Goal: Information Seeking & Learning: Check status

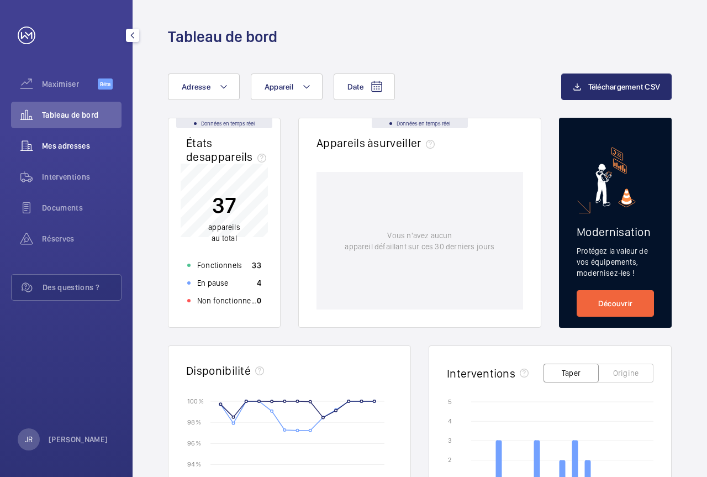
click at [78, 143] on font "Mes adresses" at bounding box center [66, 145] width 48 height 9
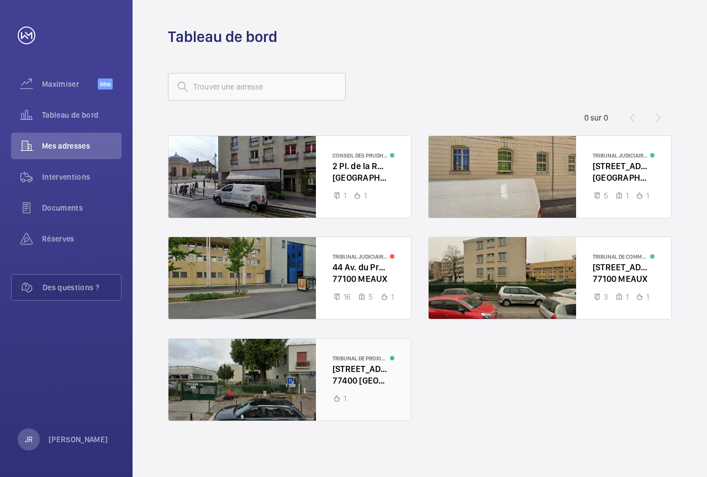
click at [351, 377] on div at bounding box center [289, 380] width 242 height 82
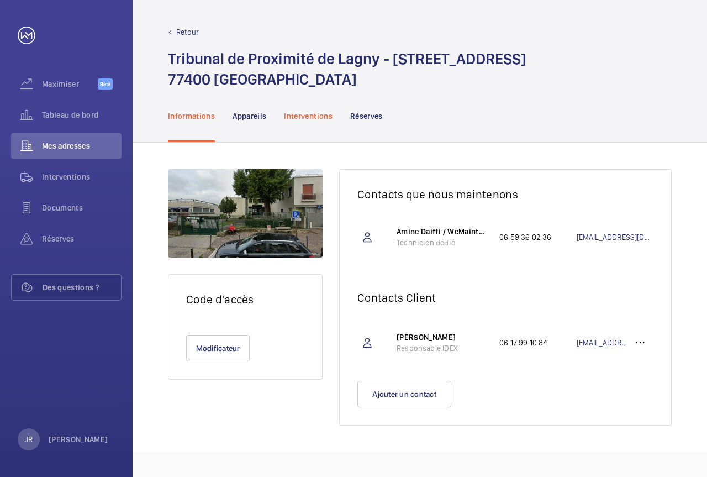
click at [299, 117] on font "Interventions" at bounding box center [308, 116] width 49 height 9
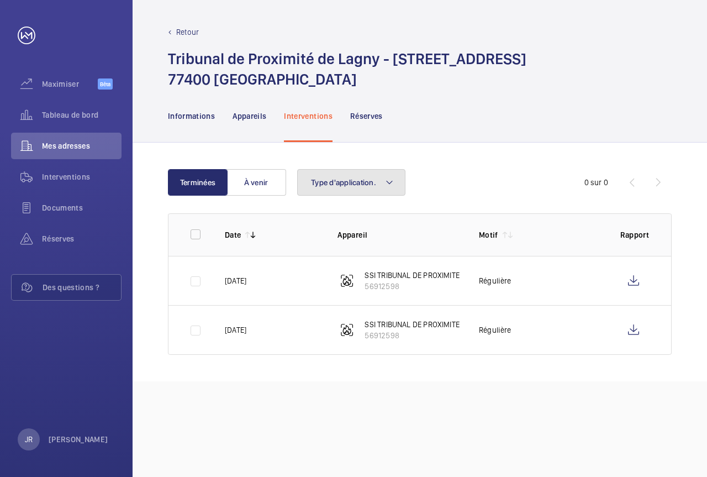
click at [368, 182] on font "Type d'application." at bounding box center [343, 182] width 65 height 9
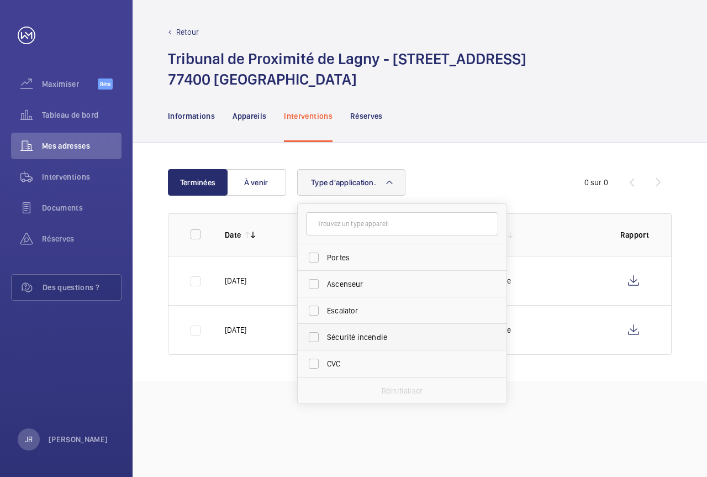
click at [316, 340] on label "Sécurité incendie" at bounding box center [394, 337] width 192 height 27
click at [316, 340] on input "Sécurité incendie" at bounding box center [314, 337] width 22 height 22
drag, startPoint x: 402, startPoint y: 389, endPoint x: 403, endPoint y: 382, distance: 7.2
click at [403, 390] on font "Réinitialiser" at bounding box center [402, 390] width 44 height 9
click at [315, 340] on label "Sécurité incendie" at bounding box center [394, 337] width 192 height 27
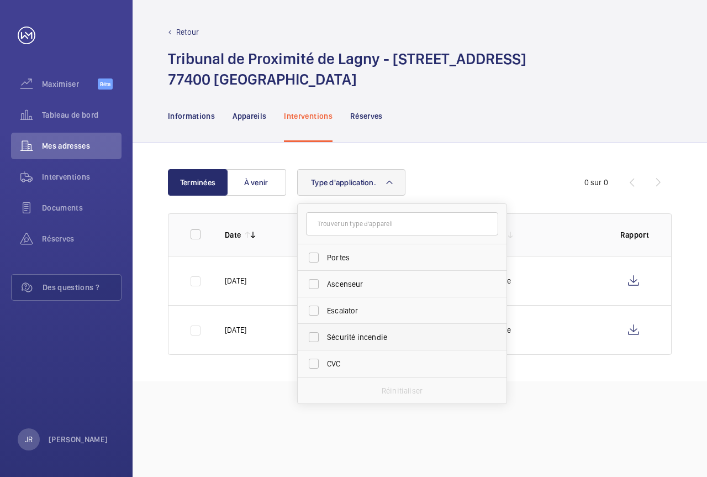
click at [315, 340] on input "Sécurité incendie" at bounding box center [314, 337] width 22 height 22
checkbox input "true"
click at [258, 416] on div "Retour Tribunal de Proximité de Lagny - [STREET_ADDRESS] Informations Appareils…" at bounding box center [420, 238] width 574 height 477
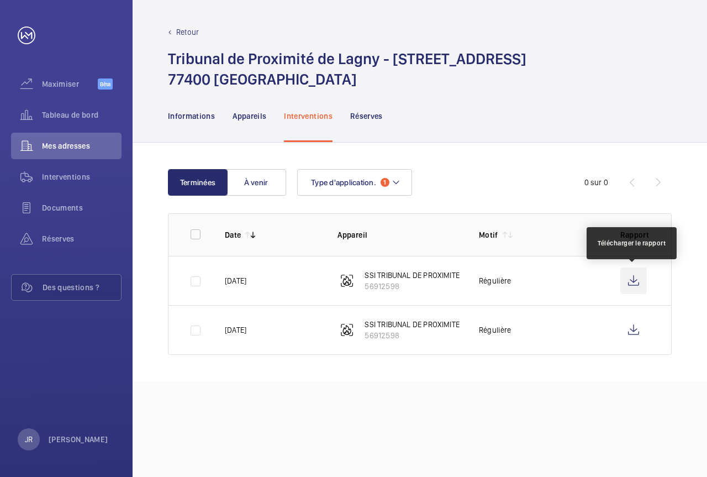
click at [637, 281] on wm-front-icon-button at bounding box center [633, 280] width 27 height 27
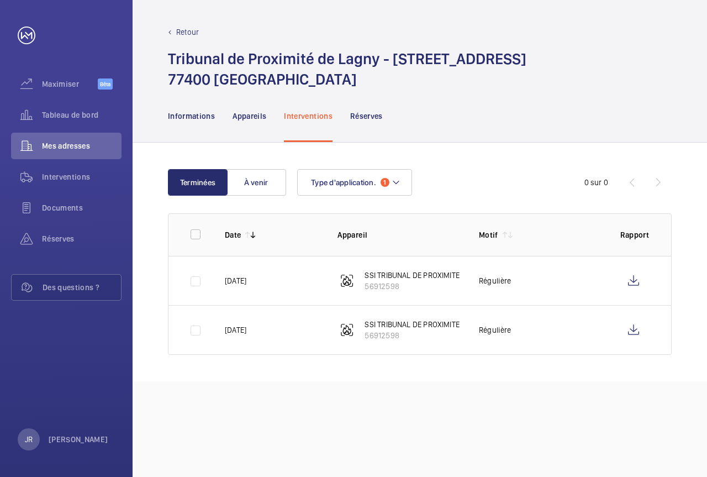
drag, startPoint x: 340, startPoint y: 373, endPoint x: 345, endPoint y: 301, distance: 72.6
click at [341, 373] on div "Terminées À venir Type d'application. 1 0 sur 0 Date Appareil Motif Rapport [DA…" at bounding box center [420, 261] width 574 height 239
click at [352, 178] on font "Type d'application." at bounding box center [343, 182] width 65 height 9
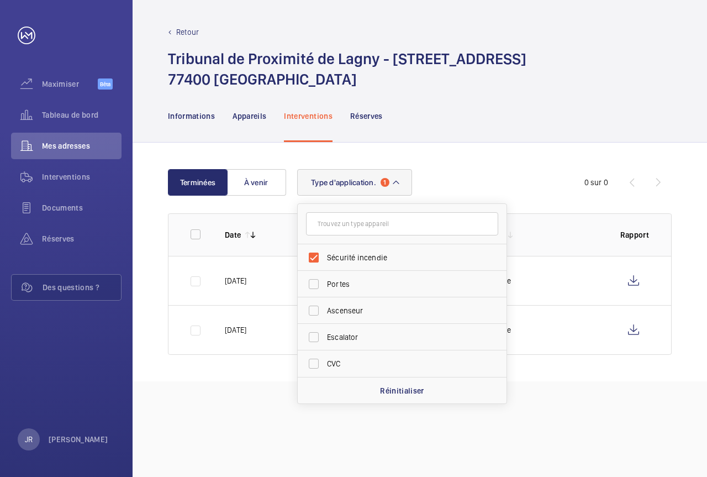
click at [352, 178] on font "Type d'application." at bounding box center [343, 182] width 65 height 9
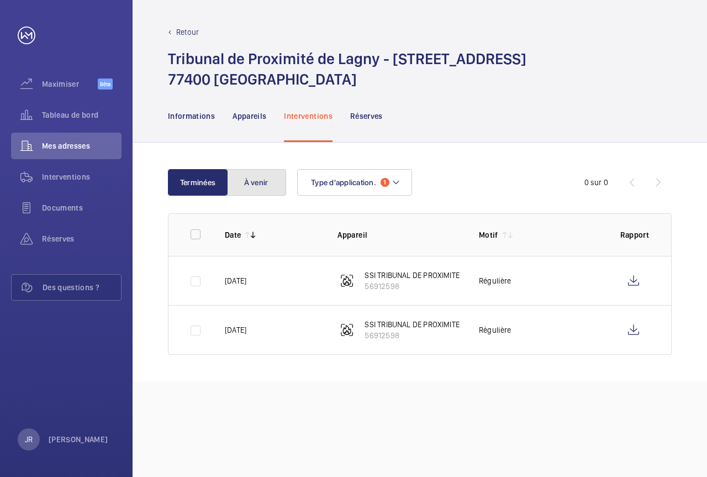
click at [253, 184] on font "À venir" at bounding box center [256, 182] width 24 height 9
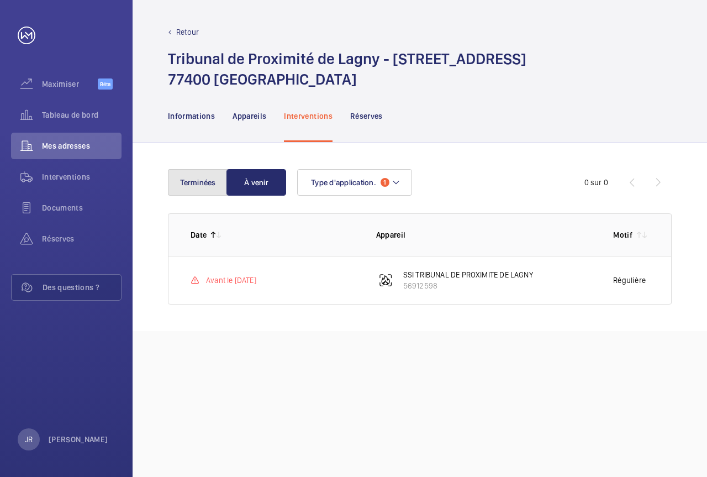
click at [194, 182] on font "Terminées" at bounding box center [197, 182] width 35 height 9
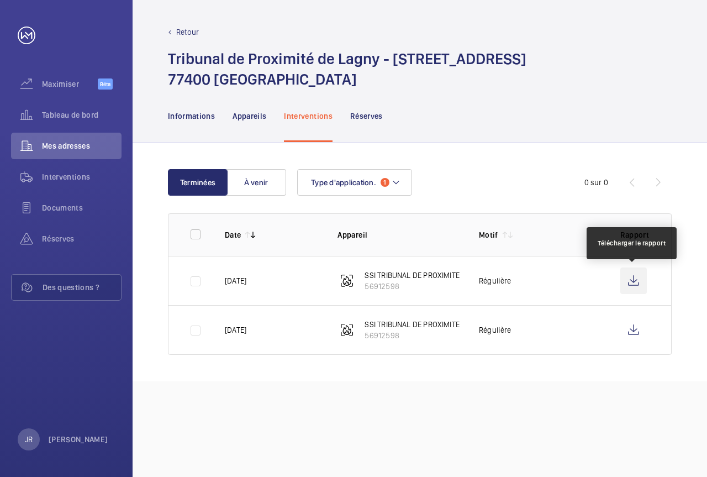
click at [638, 283] on wm-front-icon-button at bounding box center [633, 280] width 27 height 27
click at [637, 285] on wm-front-icon-button at bounding box center [633, 280] width 27 height 27
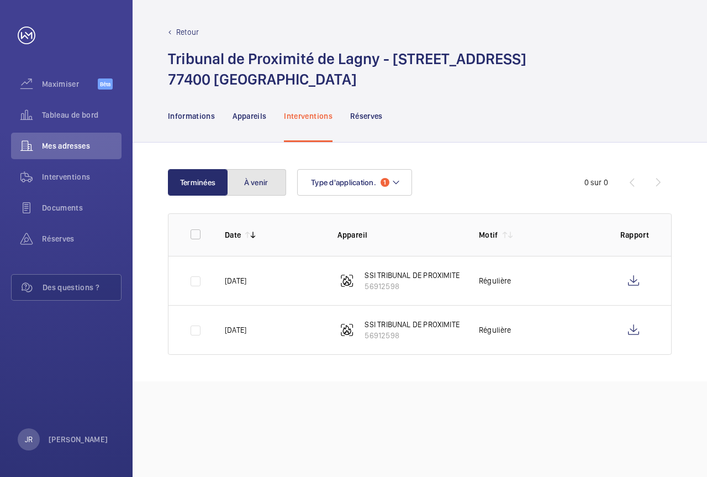
click at [262, 181] on font "À venir" at bounding box center [256, 182] width 24 height 9
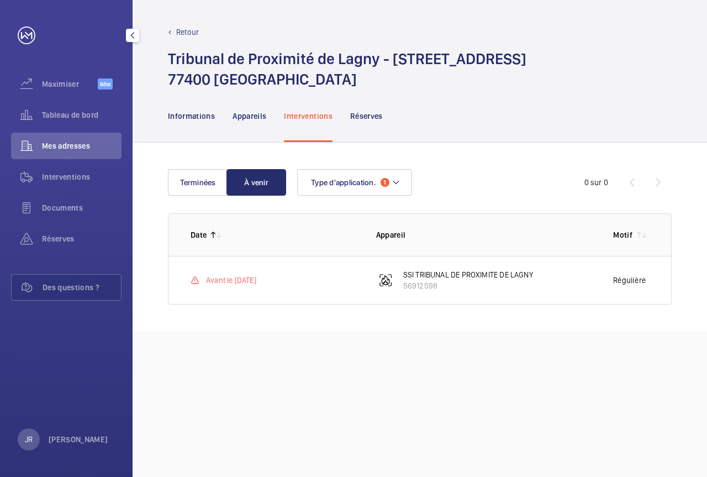
click at [81, 145] on font "Mes adresses" at bounding box center [66, 145] width 48 height 9
click at [73, 142] on span "Mes adresses" at bounding box center [82, 145] width 80 height 11
click at [192, 28] on font "Retour" at bounding box center [187, 32] width 23 height 9
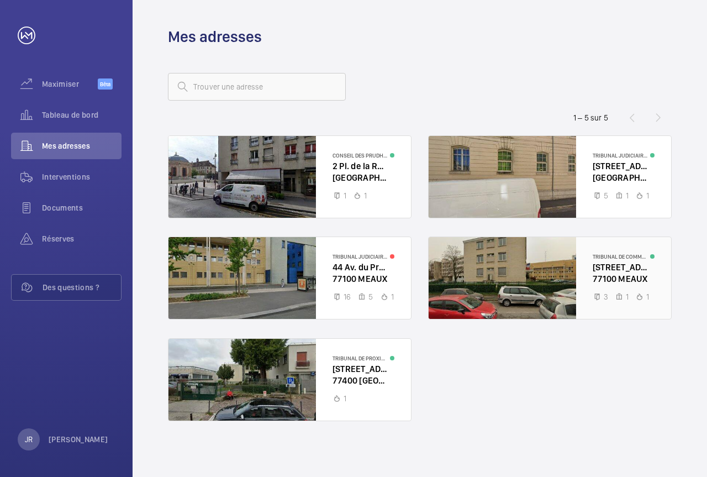
click at [615, 278] on div at bounding box center [550, 278] width 242 height 82
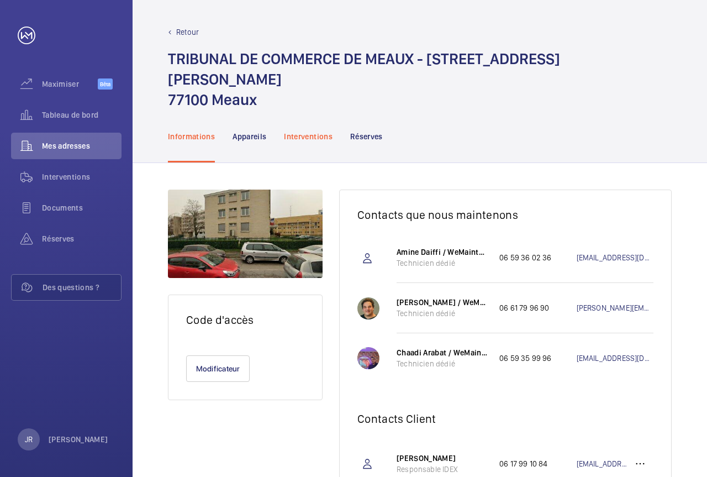
click at [305, 132] on font "Interventions" at bounding box center [308, 136] width 49 height 9
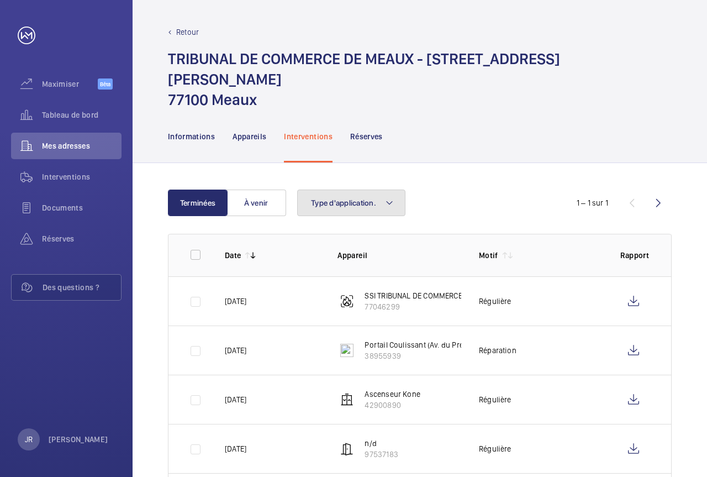
click at [337, 198] on font "Type d'application." at bounding box center [343, 202] width 65 height 9
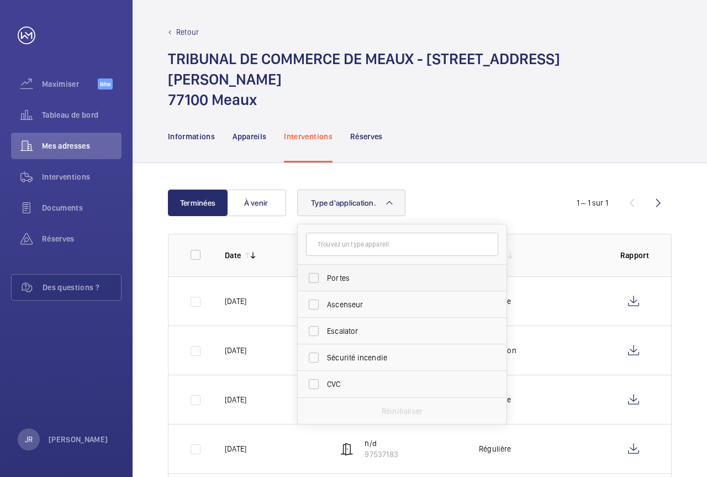
click at [320, 265] on label "Portes" at bounding box center [394, 278] width 192 height 27
click at [320, 267] on input "Portes" at bounding box center [314, 278] width 22 height 22
checkbox input "true"
click at [196, 344] on td at bounding box center [187, 349] width 39 height 49
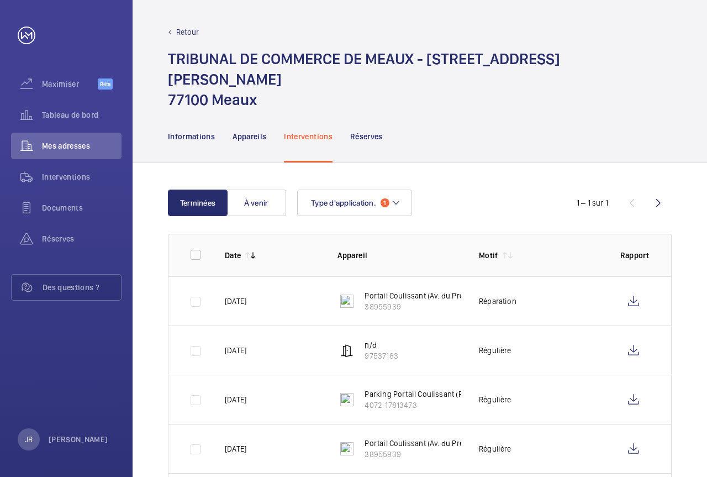
scroll to position [110, 0]
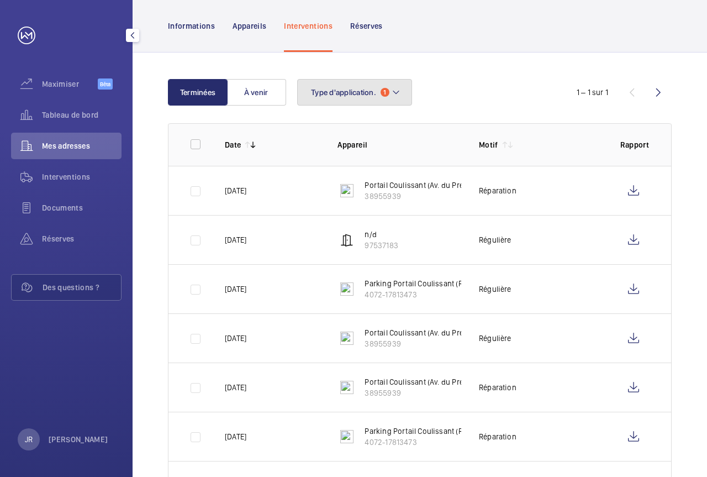
click at [377, 79] on button "Type d'application. 1" at bounding box center [354, 92] width 115 height 27
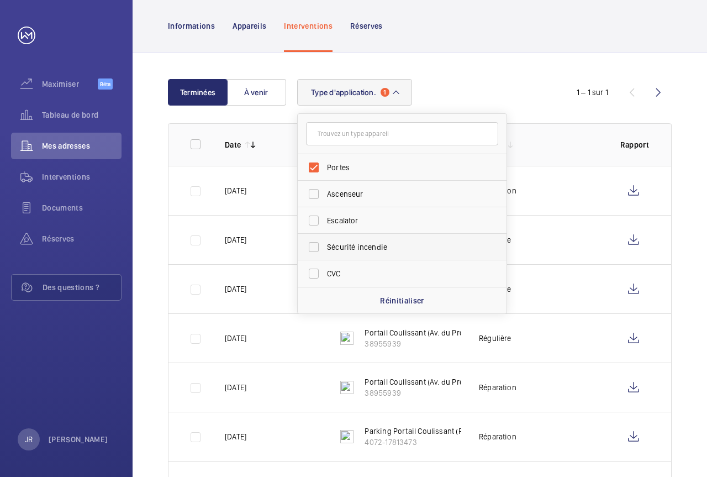
click at [337, 241] on span "Sécurité incendie" at bounding box center [403, 246] width 152 height 11
click at [325, 236] on input "Sécurité incendie" at bounding box center [314, 247] width 22 height 22
checkbox input "true"
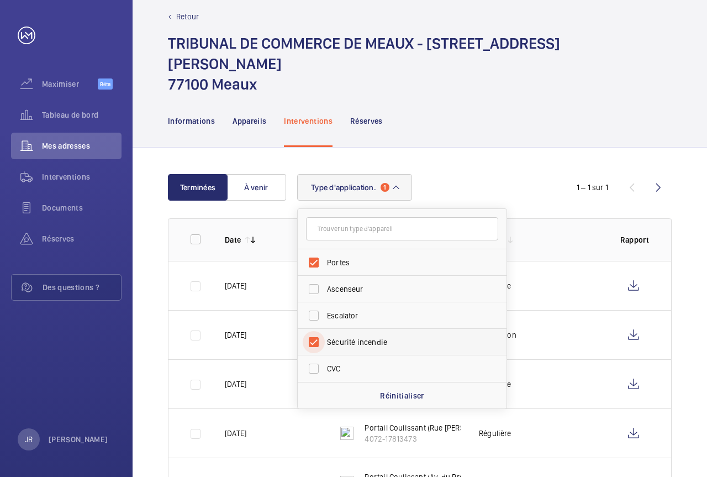
scroll to position [110, 0]
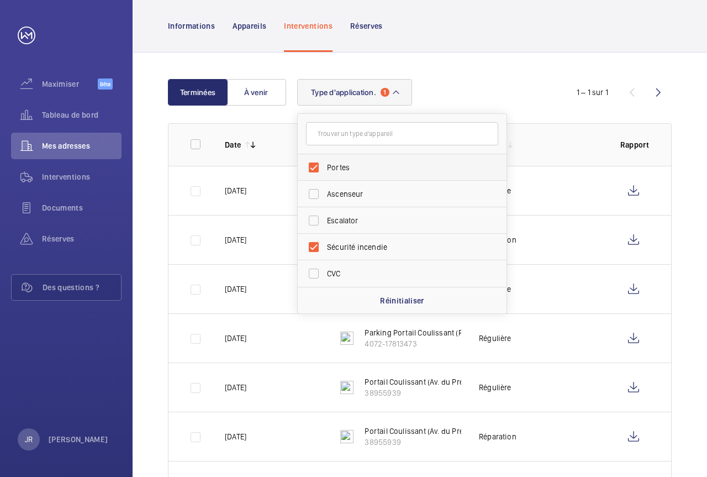
click at [314, 154] on label "Portes" at bounding box center [394, 167] width 192 height 27
click at [314, 156] on input "Portes" at bounding box center [314, 167] width 22 height 22
checkbox input "false"
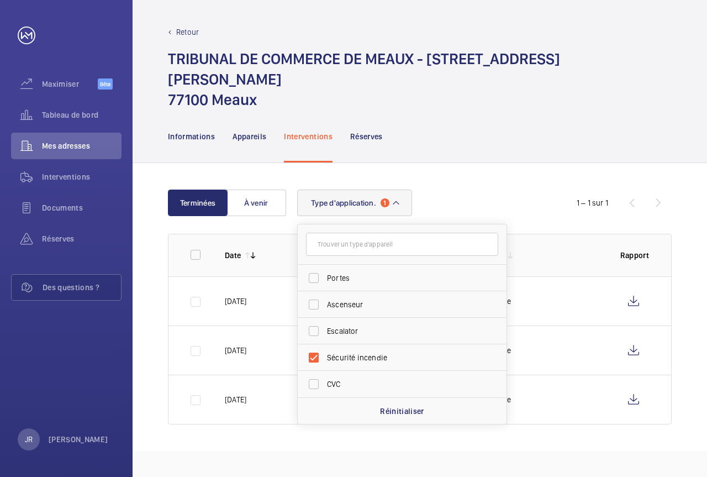
drag, startPoint x: 253, startPoint y: 442, endPoint x: 256, endPoint y: 436, distance: 6.4
click at [253, 442] on div "Retour TRIBUNAL DE COMMERCE DE MEAUX - [STREET_ADDRESS][PERSON_NAME] Informatio…" at bounding box center [420, 238] width 574 height 477
